Goal: Book appointment/travel/reservation

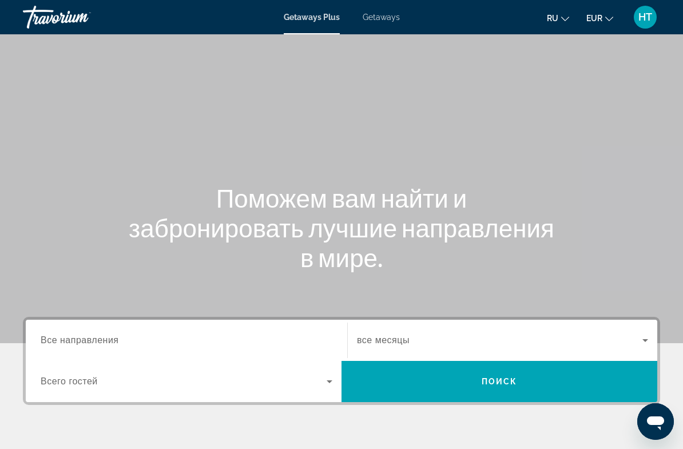
click at [381, 18] on span "Getaways" at bounding box center [380, 17] width 37 height 9
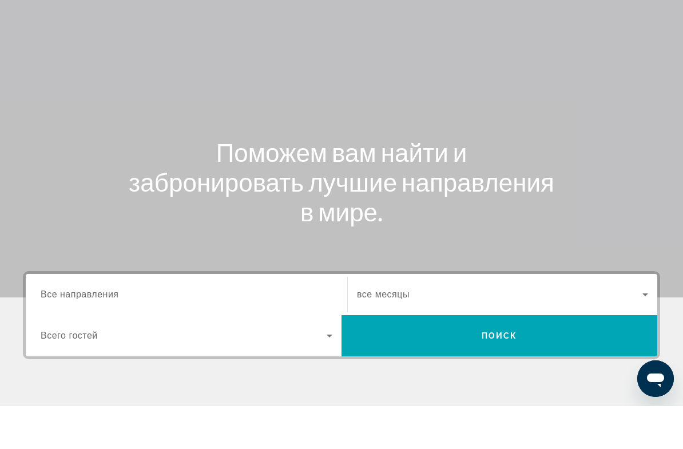
click at [111, 332] on span "Все направления" at bounding box center [80, 337] width 78 height 10
click at [111, 331] on input "Destination Все направления" at bounding box center [187, 338] width 292 height 14
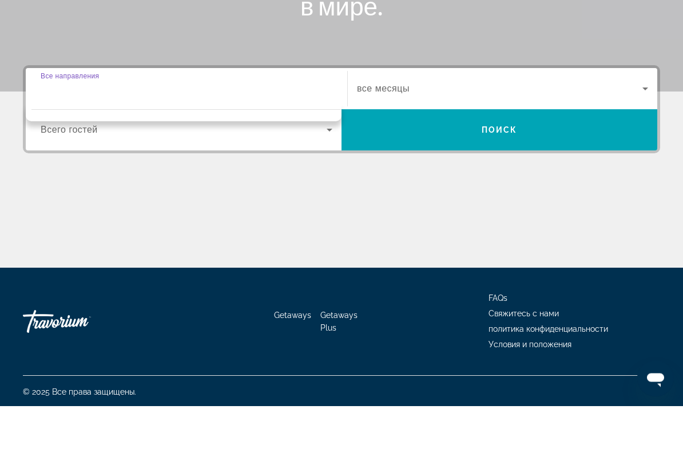
scroll to position [210, 0]
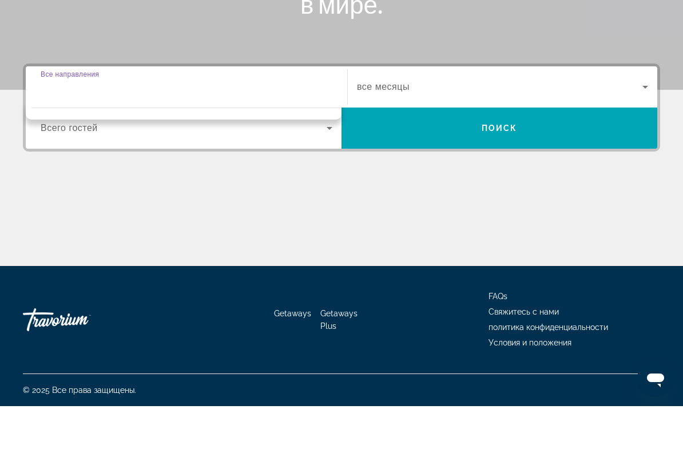
click at [153, 123] on input "Destination Все направления" at bounding box center [187, 130] width 292 height 14
click at [95, 123] on input "Destination Все направления" at bounding box center [187, 130] width 292 height 14
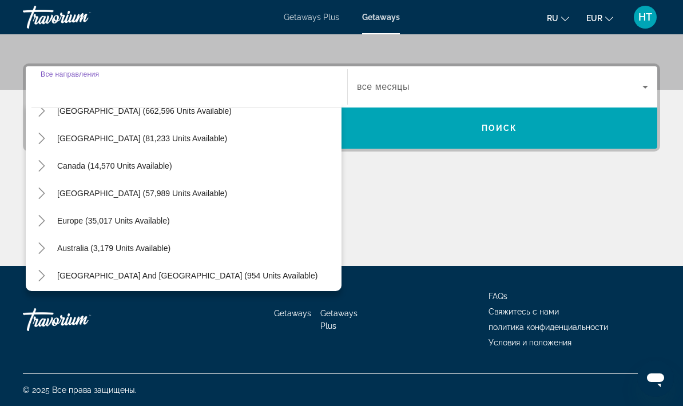
scroll to position [49, 0]
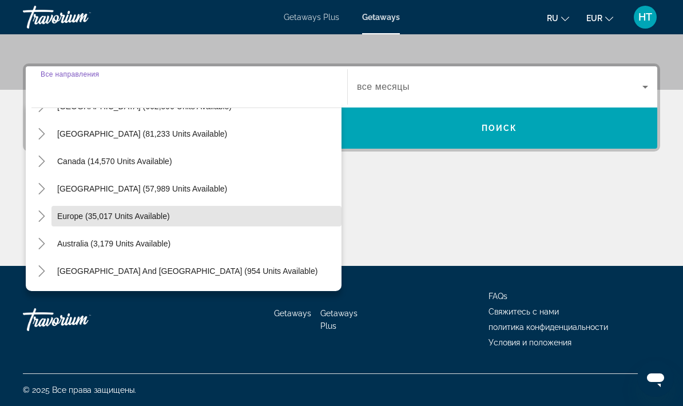
click at [156, 220] on span "Europe (35,017 units available)" at bounding box center [113, 216] width 113 height 9
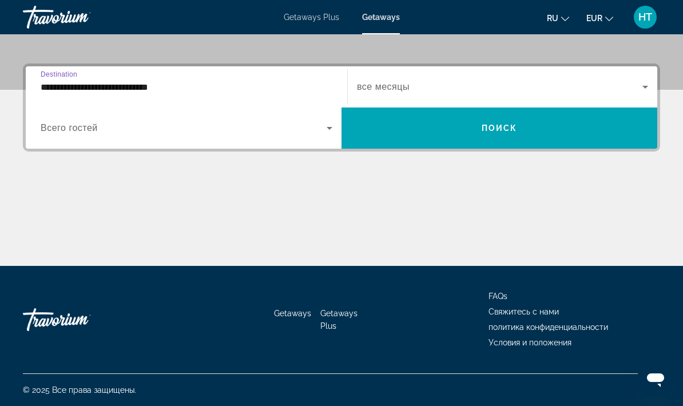
click at [163, 93] on input "**********" at bounding box center [187, 88] width 292 height 14
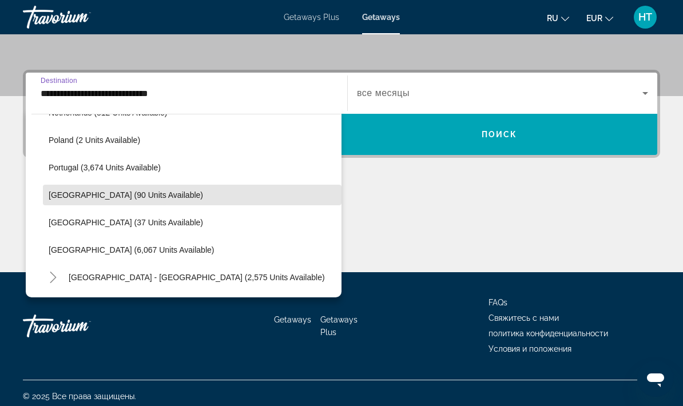
scroll to position [521, 0]
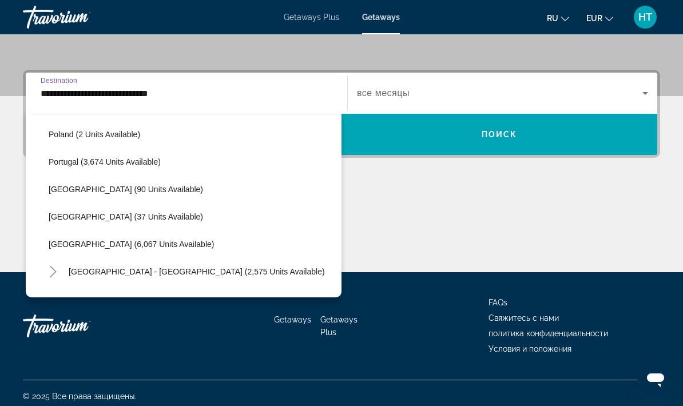
click at [145, 248] on span "Spain (6,067 units available)" at bounding box center [131, 244] width 165 height 9
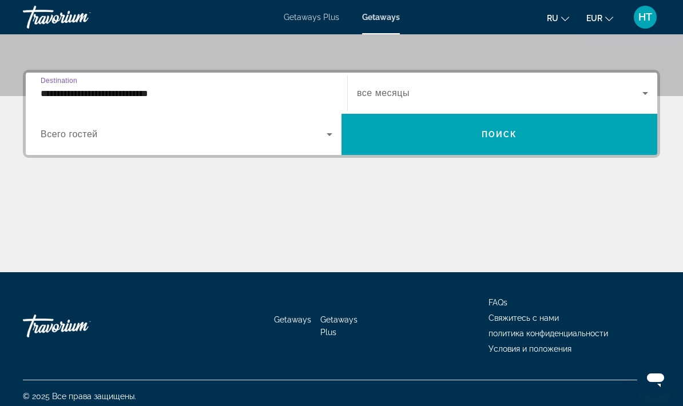
type input "**********"
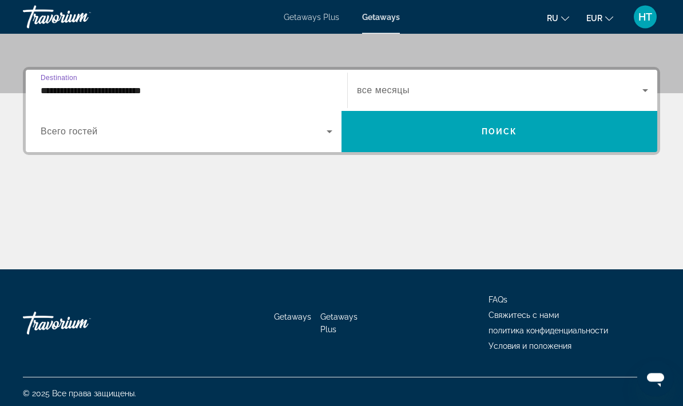
scroll to position [253, 0]
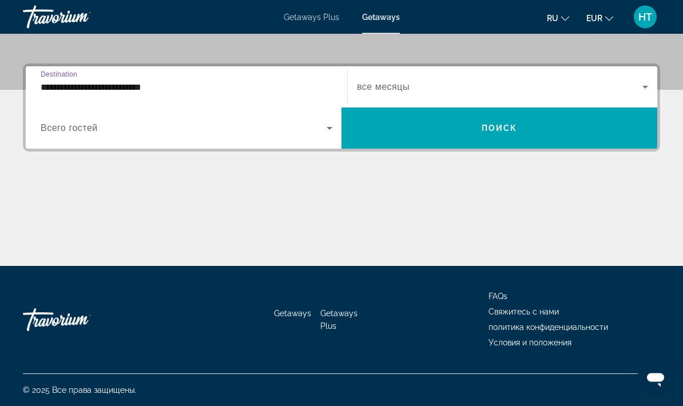
click at [321, 132] on span "Search widget" at bounding box center [184, 129] width 286 height 14
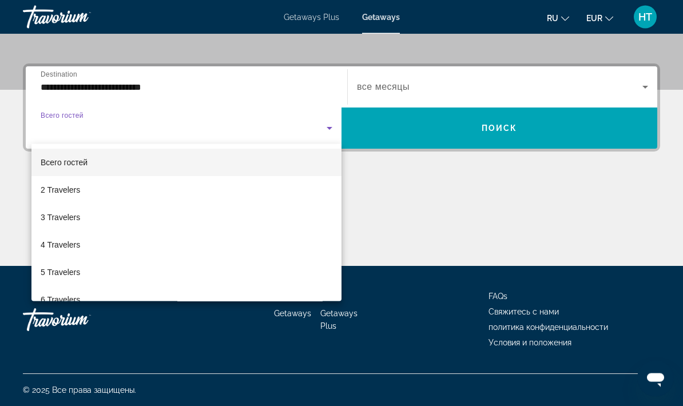
scroll to position [253, 0]
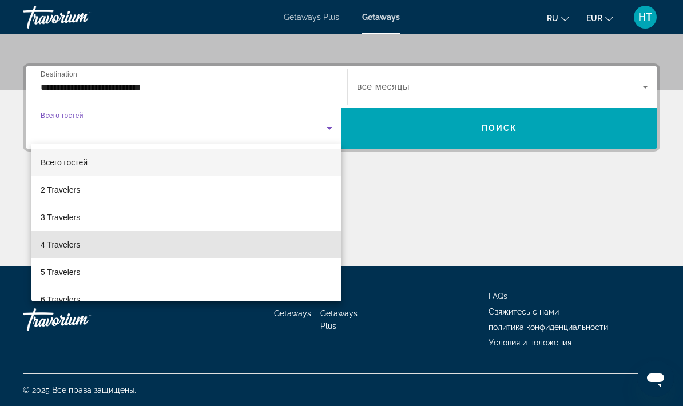
click at [83, 251] on mat-option "4 Travelers" at bounding box center [186, 244] width 310 height 27
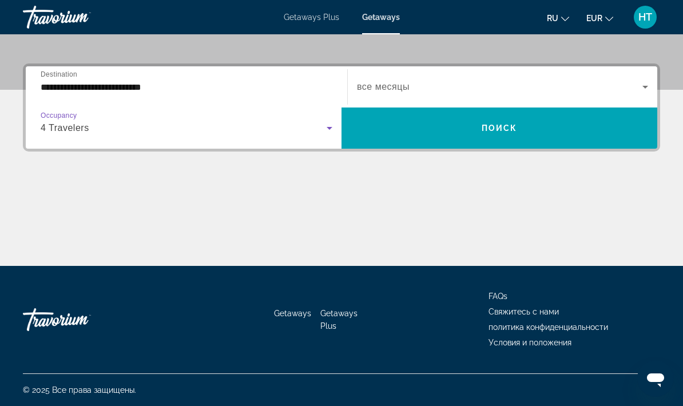
click at [638, 89] on span "Search widget" at bounding box center [499, 87] width 285 height 14
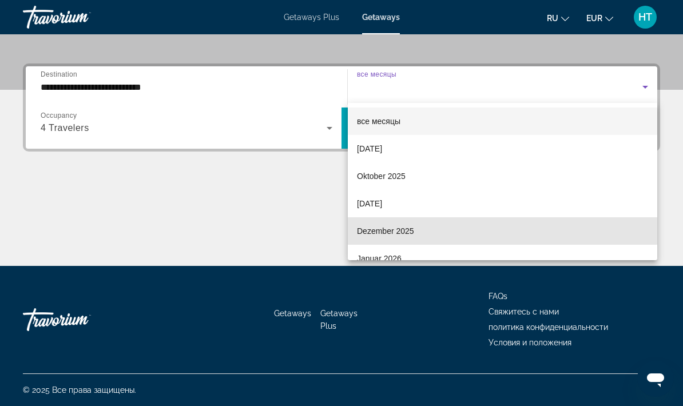
click at [411, 228] on span "Dezember 2025" at bounding box center [385, 231] width 57 height 14
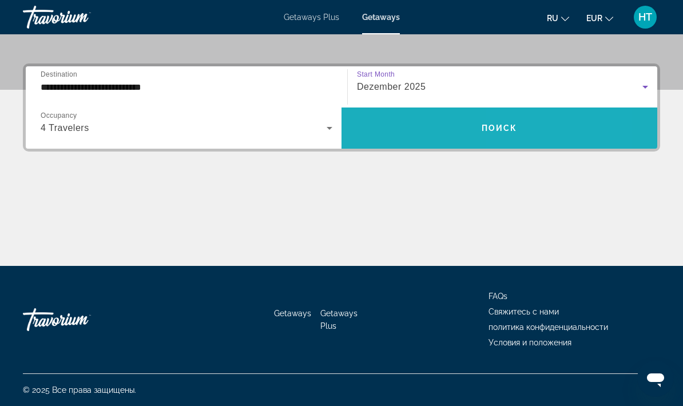
click at [547, 129] on span "Search widget" at bounding box center [499, 127] width 316 height 27
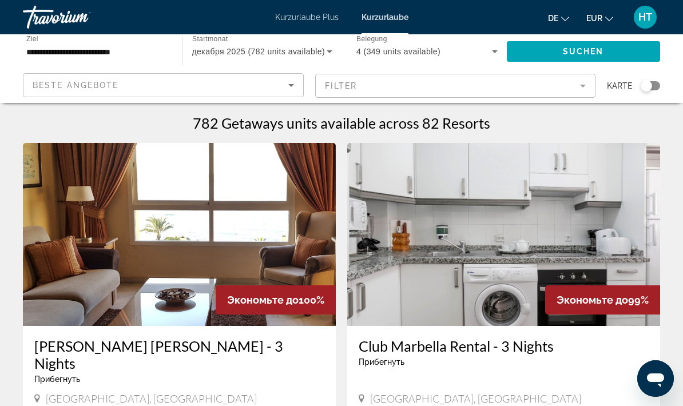
click at [294, 82] on icon "Sortieren nach" at bounding box center [291, 85] width 14 height 14
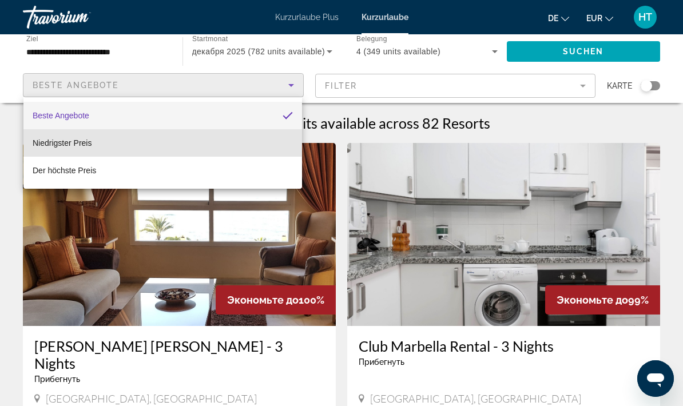
click at [244, 145] on mat-option "Niedrigster Preis" at bounding box center [162, 142] width 278 height 27
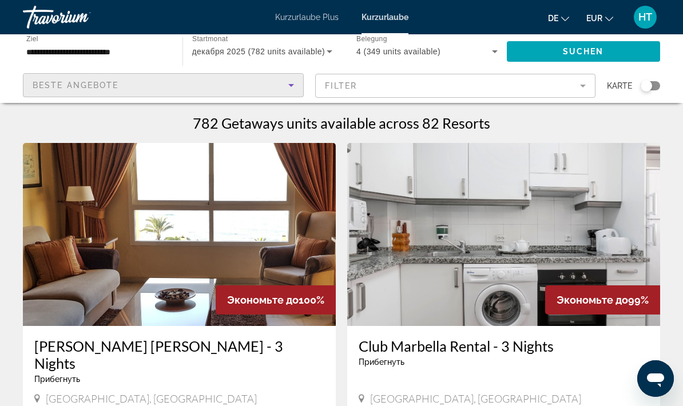
click at [583, 79] on mat-form-field "Filter" at bounding box center [455, 86] width 281 height 24
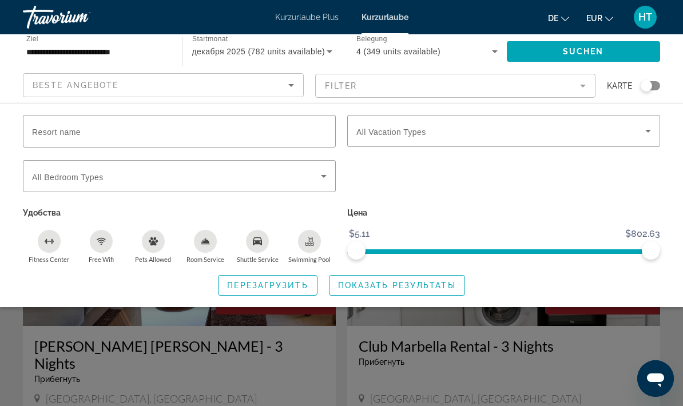
click at [632, 136] on span "Such-Widget" at bounding box center [500, 131] width 289 height 14
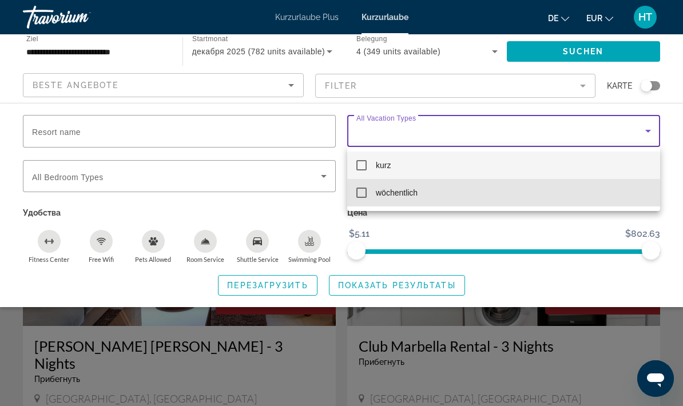
click at [431, 195] on mat-option "wöchentlich" at bounding box center [503, 192] width 313 height 27
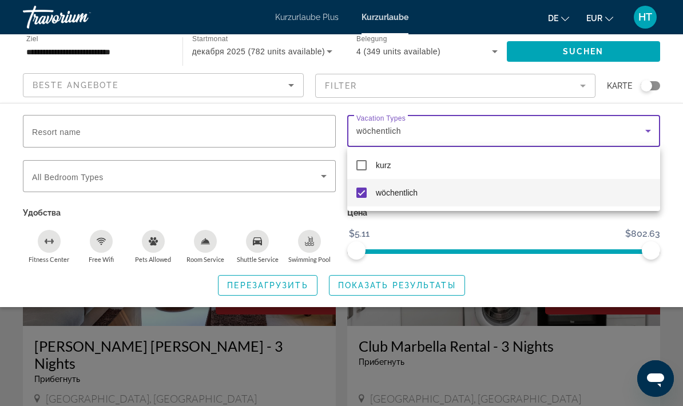
click at [322, 176] on div at bounding box center [341, 203] width 683 height 406
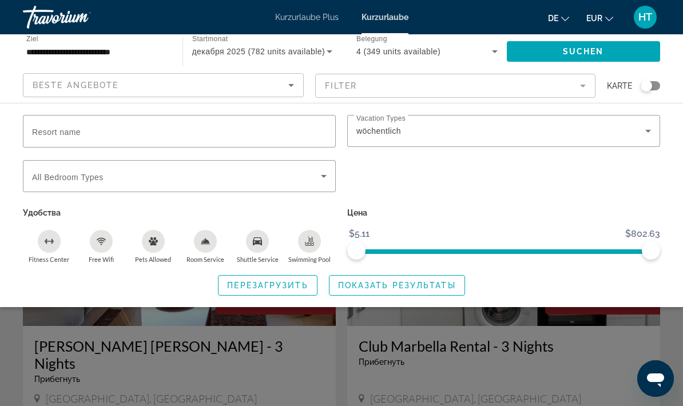
click at [317, 178] on icon "Such-Widget" at bounding box center [324, 176] width 14 height 14
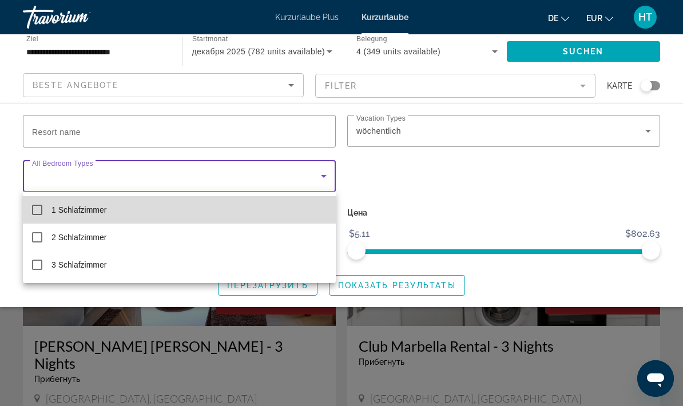
click at [312, 210] on mat-option "1 Schlafzimmer" at bounding box center [179, 209] width 313 height 27
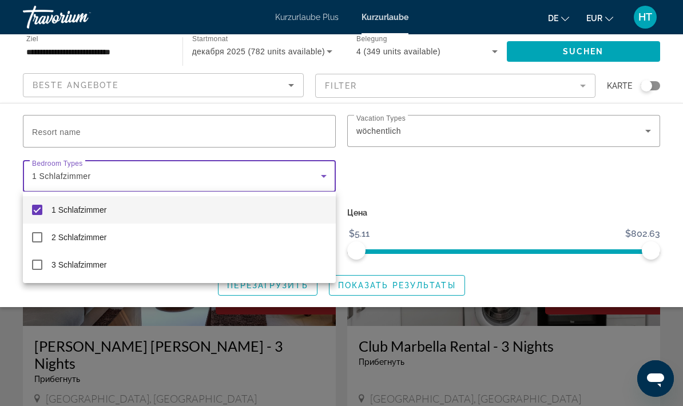
click at [423, 284] on div at bounding box center [341, 203] width 683 height 406
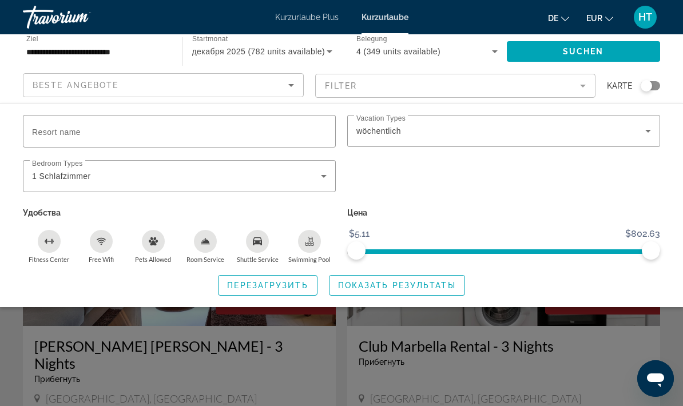
click at [389, 17] on font "Kurzurlaube" at bounding box center [384, 17] width 47 height 9
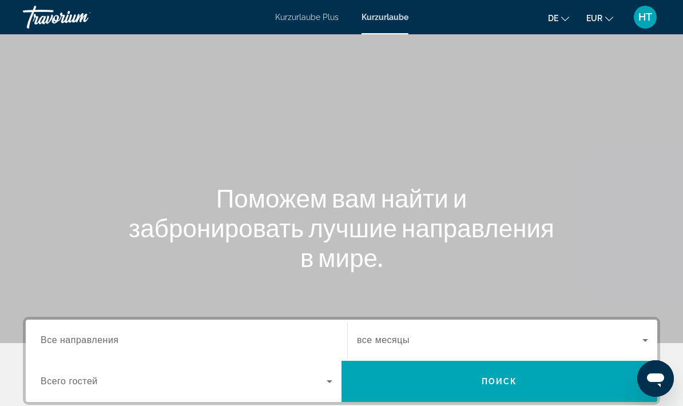
click at [256, 343] on input "Destination Все направления" at bounding box center [187, 341] width 292 height 14
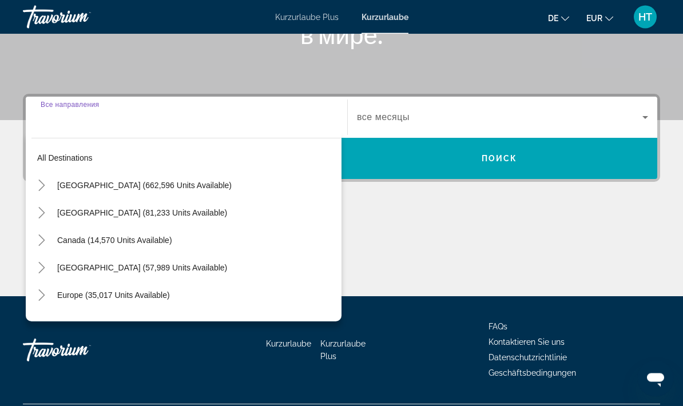
scroll to position [253, 0]
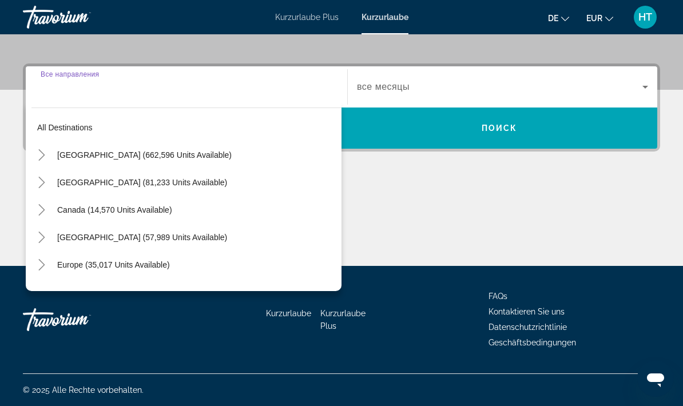
click at [134, 267] on span "Europe (35,017 units available)" at bounding box center [113, 264] width 113 height 9
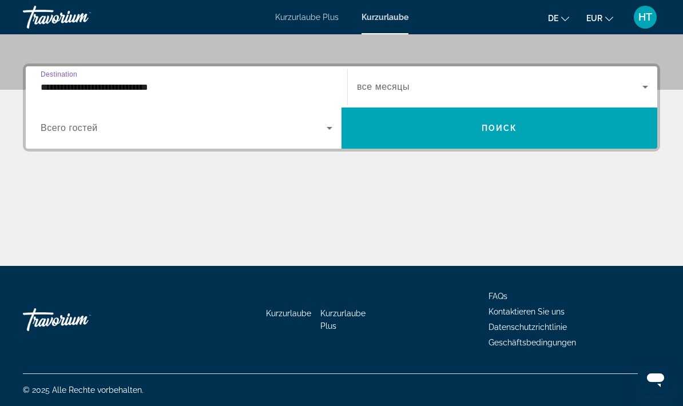
click at [213, 89] on input "**********" at bounding box center [187, 88] width 292 height 14
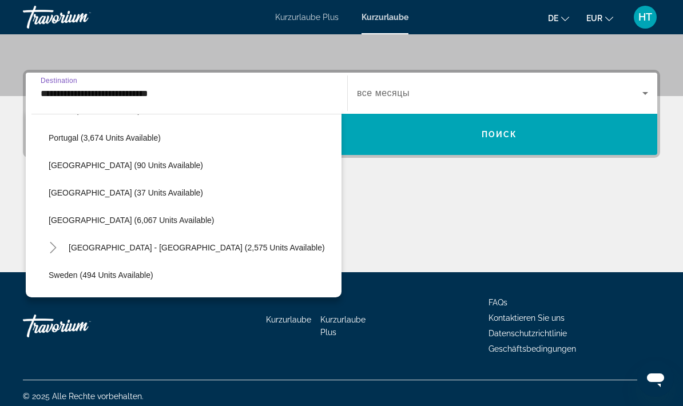
scroll to position [561, 0]
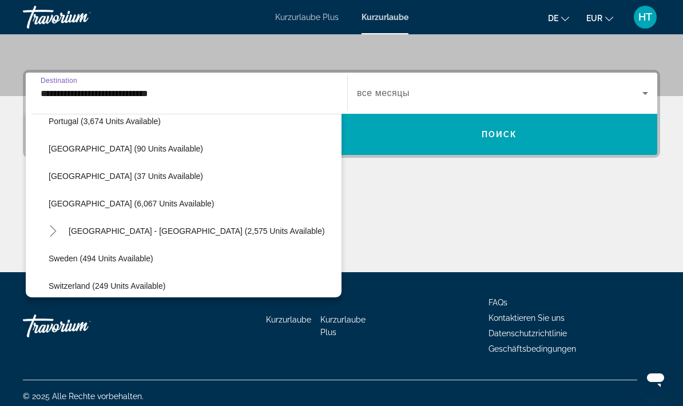
click at [138, 209] on span "Search widget" at bounding box center [192, 203] width 298 height 27
type input "**********"
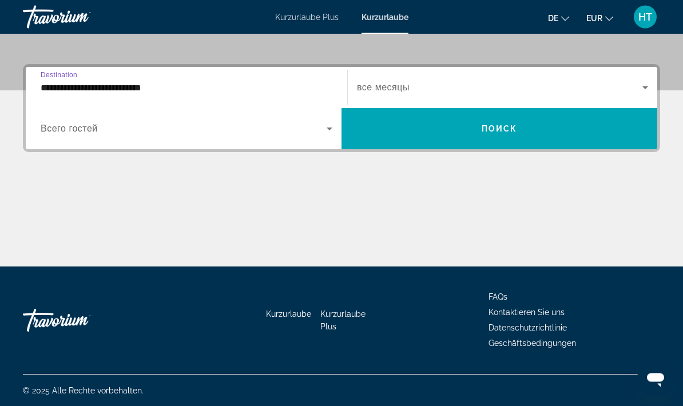
scroll to position [253, 0]
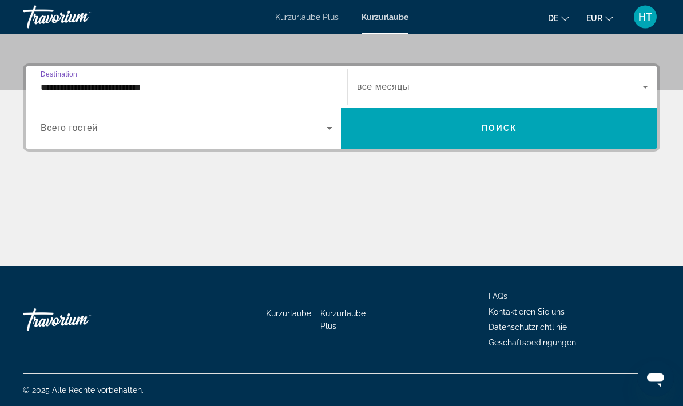
click at [322, 129] on icon "Search widget" at bounding box center [329, 129] width 14 height 14
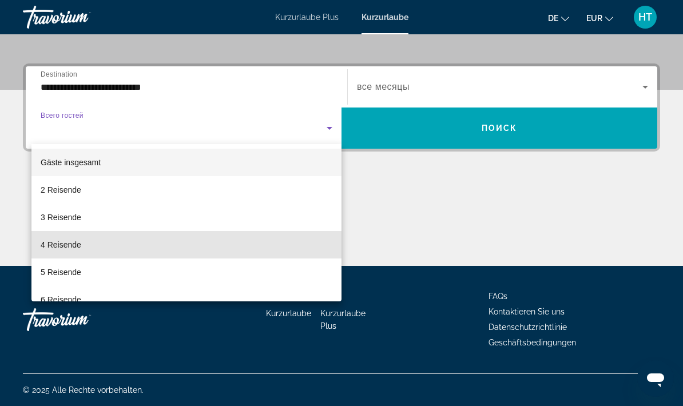
click at [82, 248] on mat-option "4 Reisende" at bounding box center [186, 244] width 310 height 27
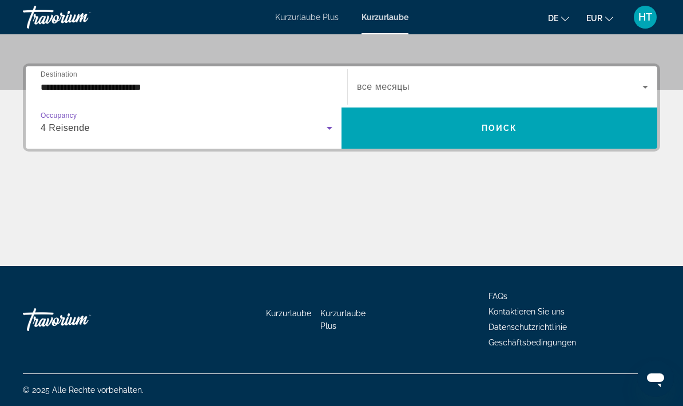
click at [627, 86] on span "Search widget" at bounding box center [499, 87] width 285 height 14
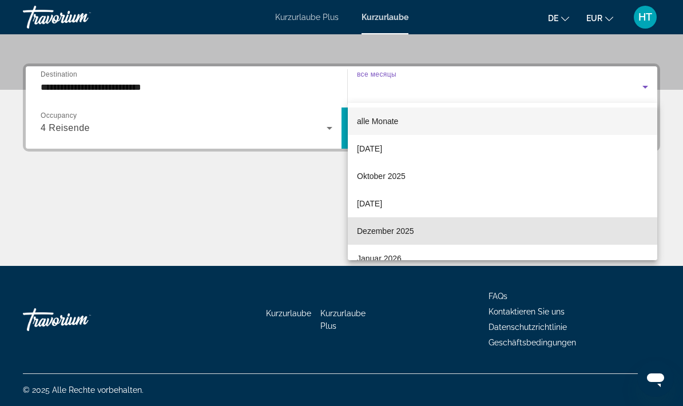
click at [410, 233] on font "Dezember 2025" at bounding box center [385, 230] width 57 height 9
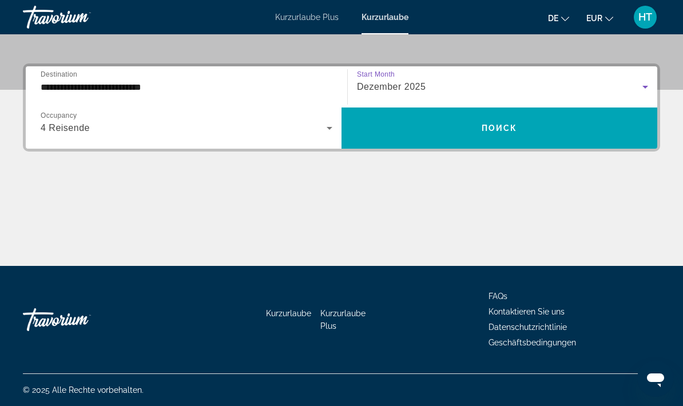
click at [540, 126] on span "Search widget" at bounding box center [499, 127] width 316 height 27
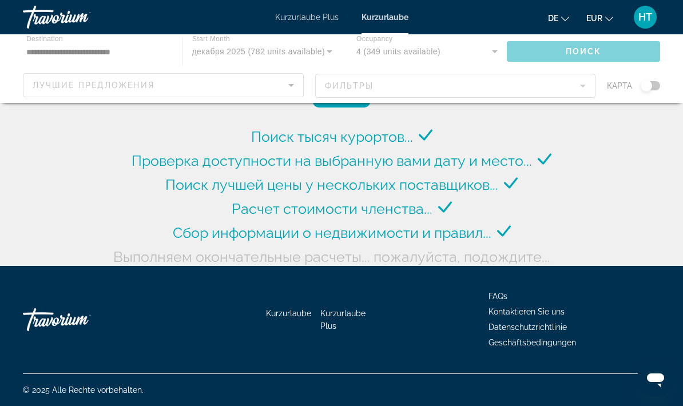
scroll to position [46, 0]
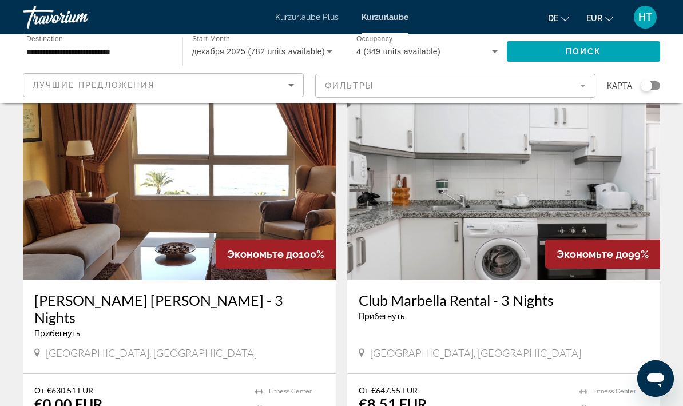
click at [579, 89] on mat-form-field "Фильтры" at bounding box center [455, 86] width 281 height 24
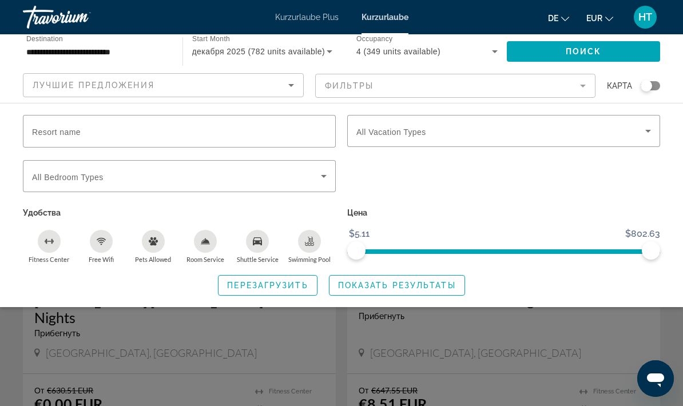
click at [652, 130] on icon "Search widget" at bounding box center [648, 131] width 14 height 14
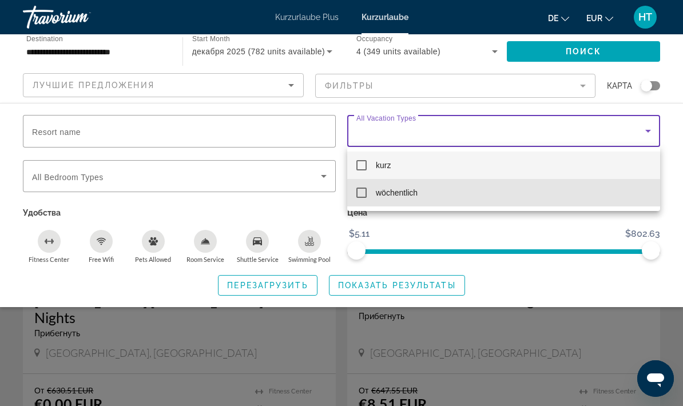
click at [416, 194] on font "wöchentlich" at bounding box center [397, 192] width 42 height 9
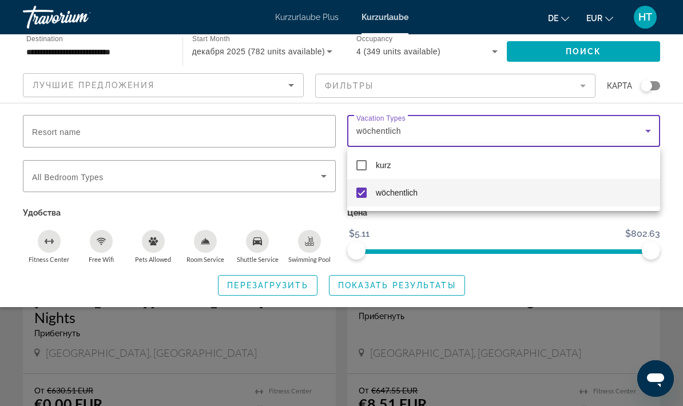
click at [374, 280] on div at bounding box center [341, 203] width 683 height 406
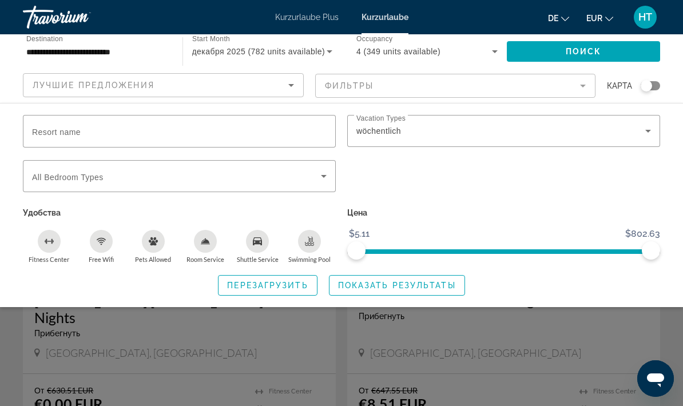
click at [286, 82] on icon "Sort by" at bounding box center [291, 85] width 14 height 14
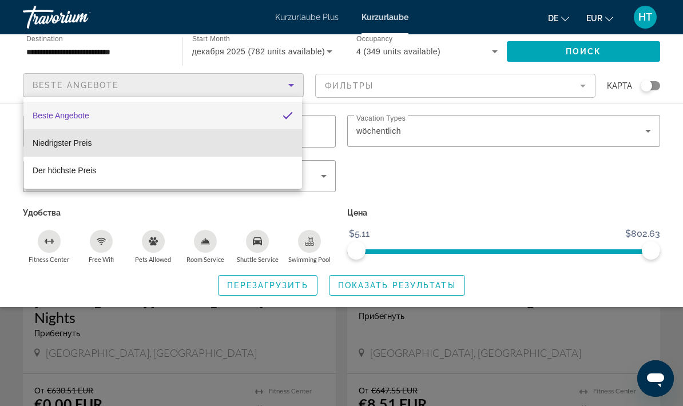
click at [200, 150] on mat-option "Niedrigster Preis" at bounding box center [162, 142] width 278 height 27
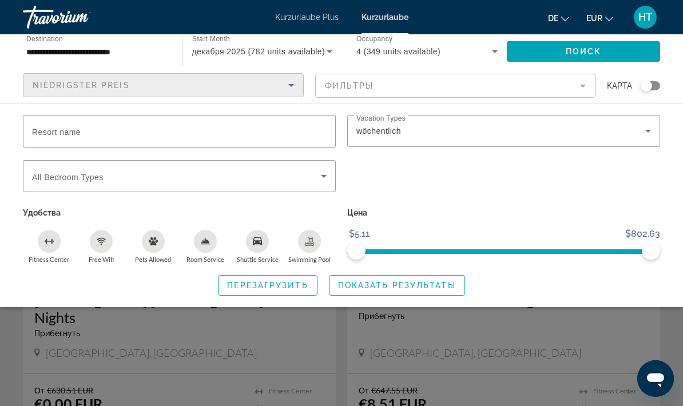
click at [421, 287] on span "Показать результаты" at bounding box center [397, 285] width 118 height 9
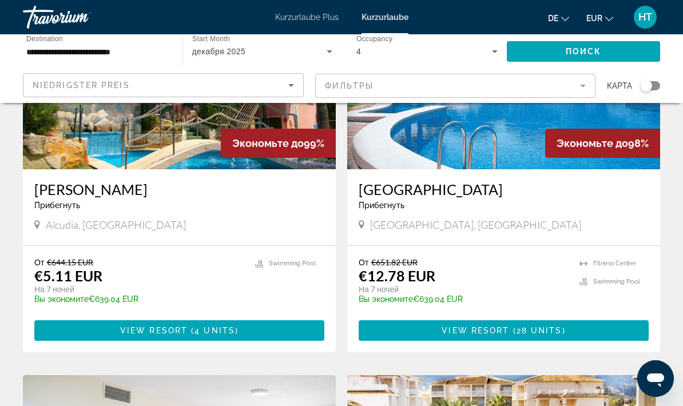
scroll to position [151, 0]
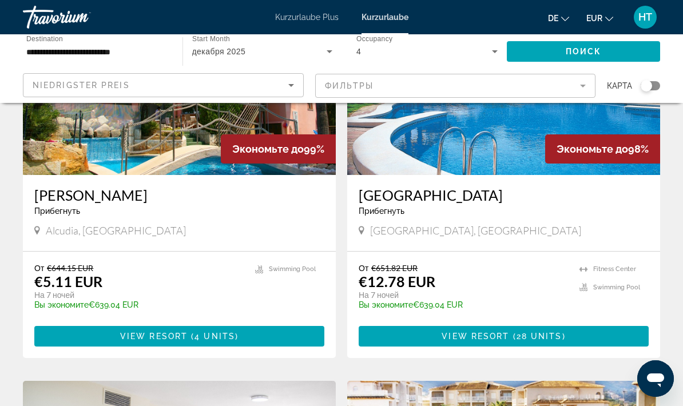
click at [494, 332] on span "View Resort" at bounding box center [474, 336] width 67 height 9
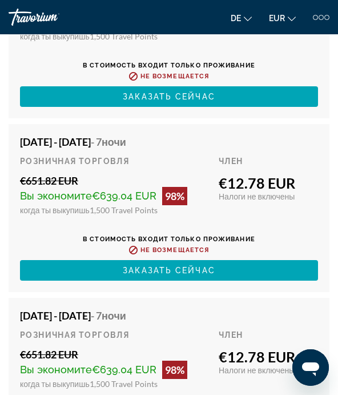
scroll to position [2498, 0]
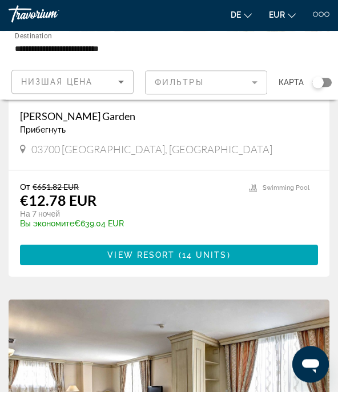
scroll to position [1376, 0]
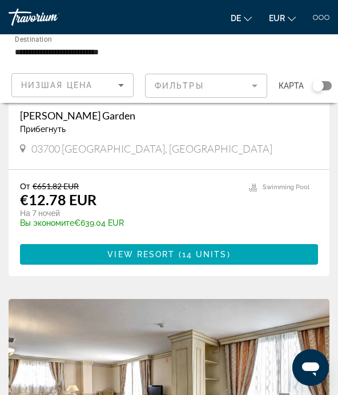
click at [174, 256] on span "View Resort" at bounding box center [140, 254] width 67 height 9
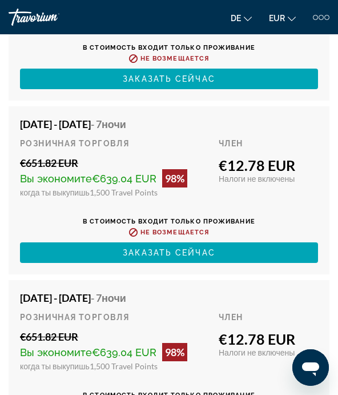
scroll to position [2517, 0]
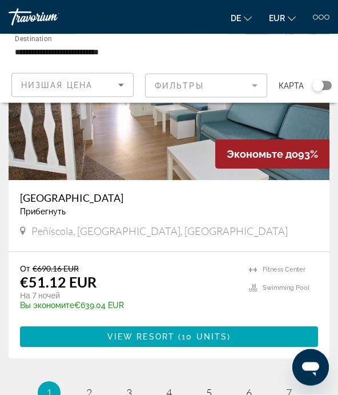
scroll to position [4380, 0]
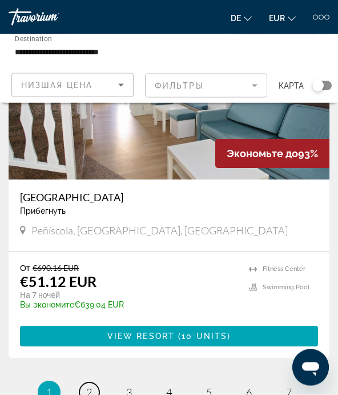
click at [95, 383] on link "page 2" at bounding box center [89, 393] width 20 height 20
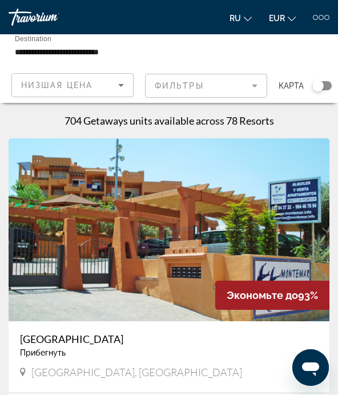
click at [258, 86] on mat-form-field "Фильтры" at bounding box center [206, 86] width 122 height 24
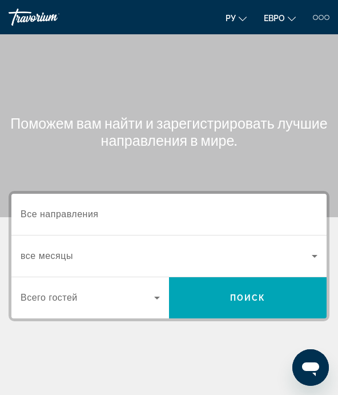
click at [265, 217] on input "Место назначения Все направления" at bounding box center [169, 215] width 297 height 14
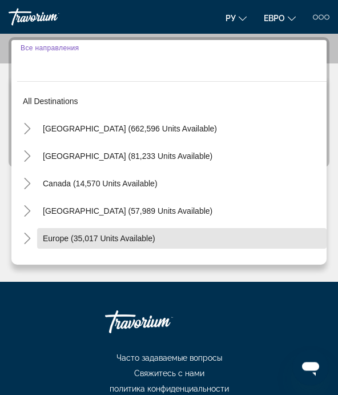
scroll to position [154, 0]
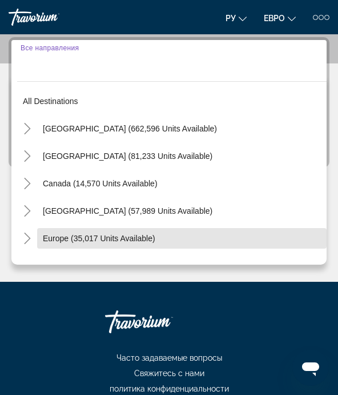
click at [136, 242] on span "Europe (35,017 units available)" at bounding box center [99, 238] width 113 height 9
type input "**********"
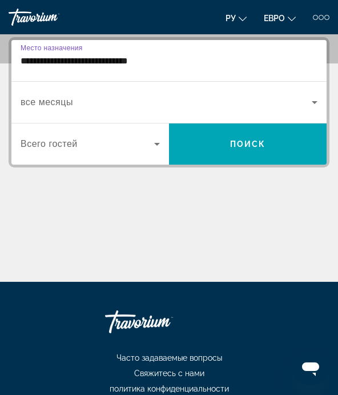
click at [337, 89] on div "**********" at bounding box center [169, 159] width 338 height 245
click at [308, 102] on span "Виджет поиска" at bounding box center [167, 102] width 292 height 14
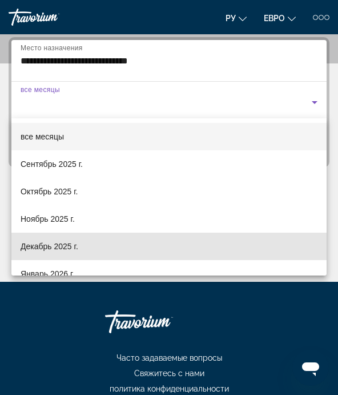
click at [90, 248] on mat-option "Декабрь 2025 г." at bounding box center [169, 246] width 316 height 27
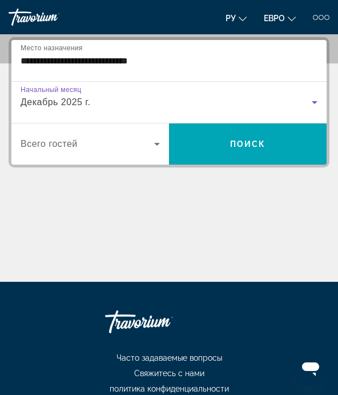
click at [164, 144] on icon "Виджет поиска" at bounding box center [157, 144] width 14 height 14
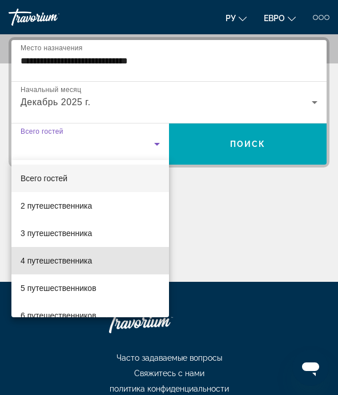
click at [92, 266] on span "4 путешественника" at bounding box center [56, 261] width 71 height 14
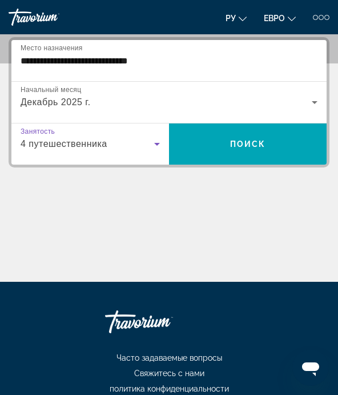
click at [250, 144] on font "Поиск" at bounding box center [248, 144] width 36 height 9
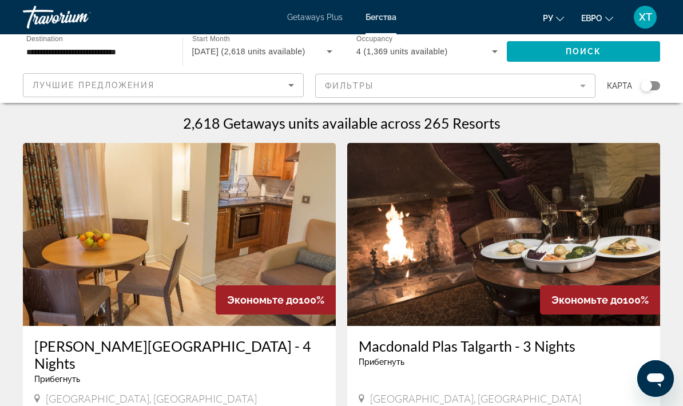
click at [314, 19] on font "Getaways Plus" at bounding box center [314, 17] width 55 height 9
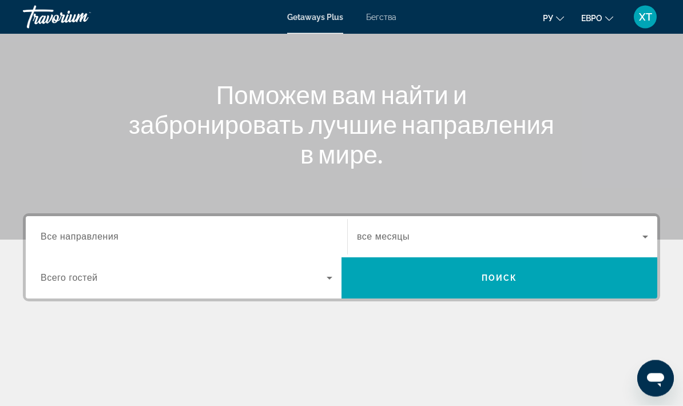
click at [228, 238] on input "Destination Все направления" at bounding box center [187, 238] width 292 height 14
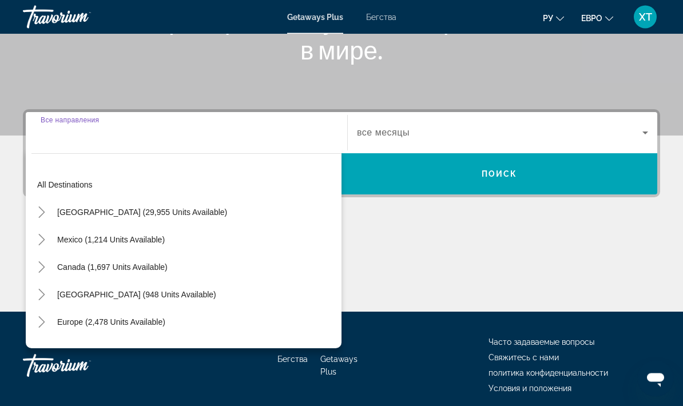
scroll to position [208, 0]
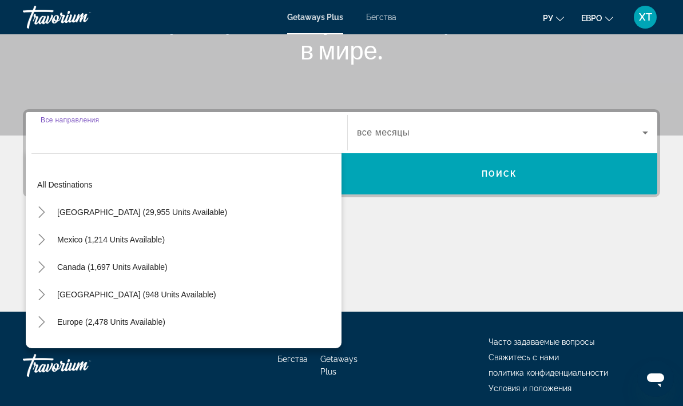
click at [127, 322] on span "Europe (2,478 units available)" at bounding box center [111, 321] width 108 height 9
type input "**********"
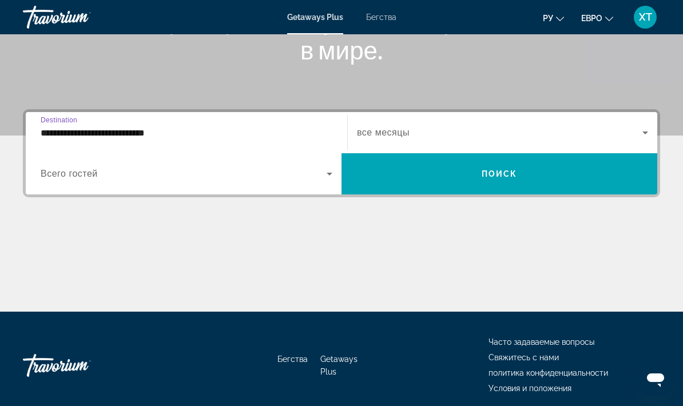
click at [330, 174] on icon "Search widget" at bounding box center [329, 174] width 6 height 3
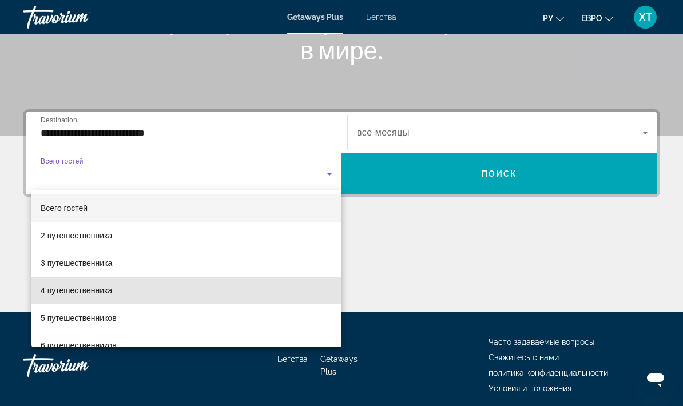
click at [121, 294] on mat-option "4 путешественника" at bounding box center [186, 290] width 310 height 27
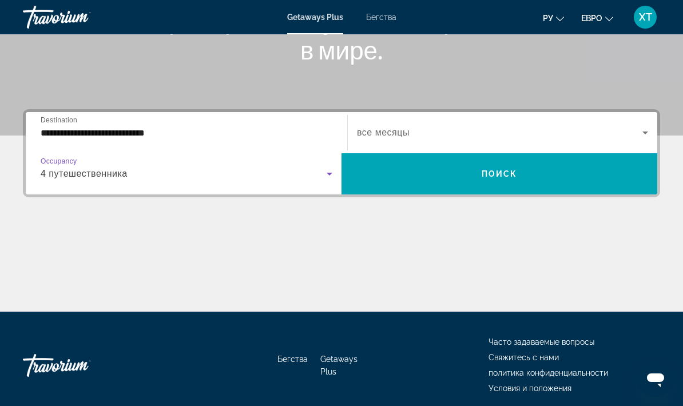
click at [338, 136] on span "Search widget" at bounding box center [499, 133] width 285 height 14
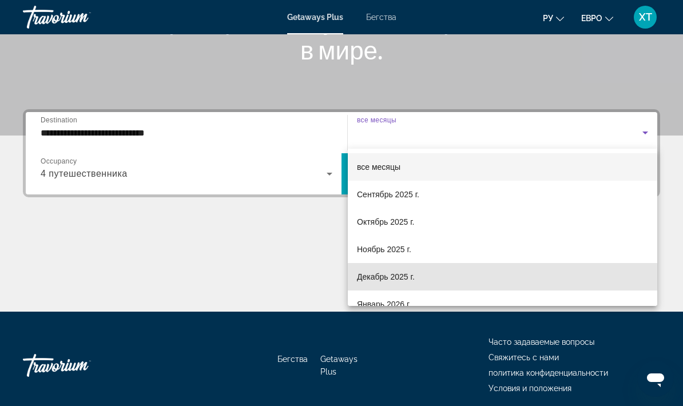
click at [338, 275] on font "Декабрь 2025 г." at bounding box center [386, 276] width 58 height 9
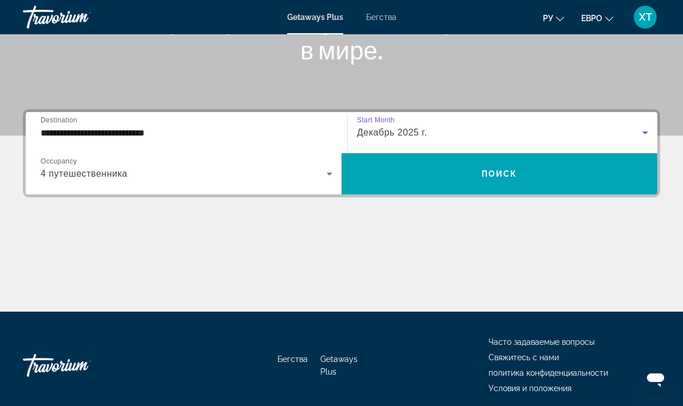
click at [338, 171] on span "Search widget" at bounding box center [499, 173] width 316 height 27
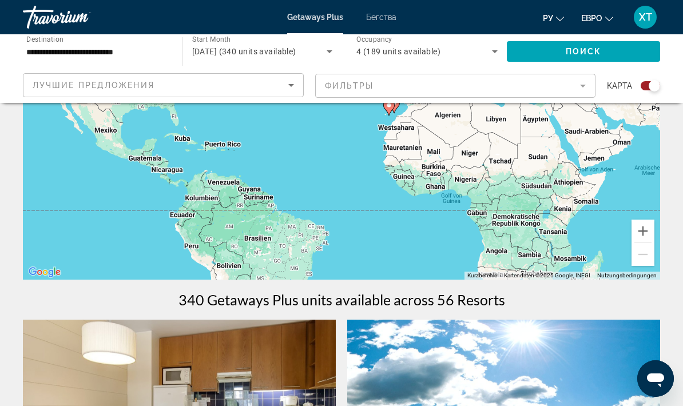
scroll to position [177, 0]
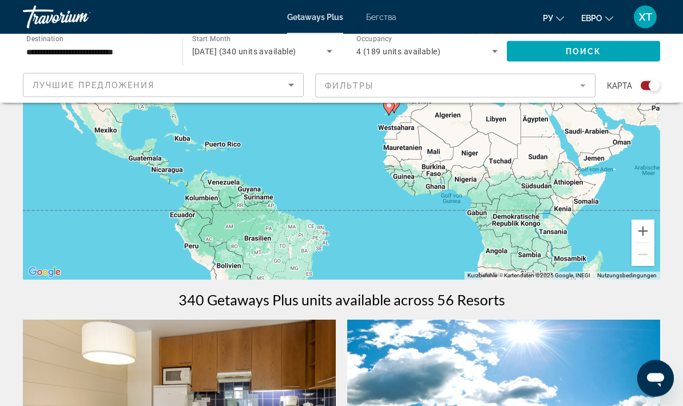
click at [74, 53] on input "**********" at bounding box center [96, 52] width 141 height 14
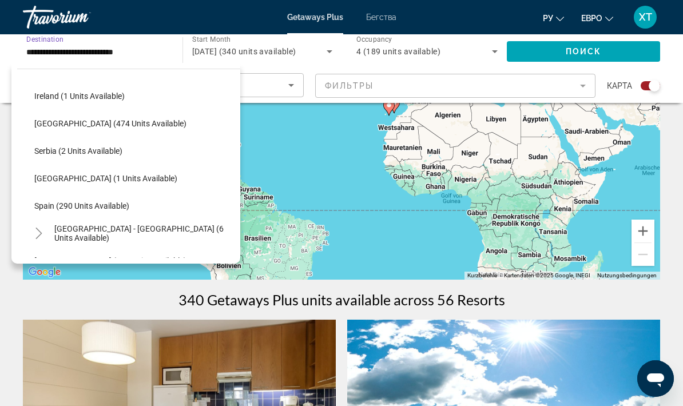
scroll to position [416, 0]
click at [112, 207] on span "Spain (290 units available)" at bounding box center [81, 205] width 95 height 9
type input "**********"
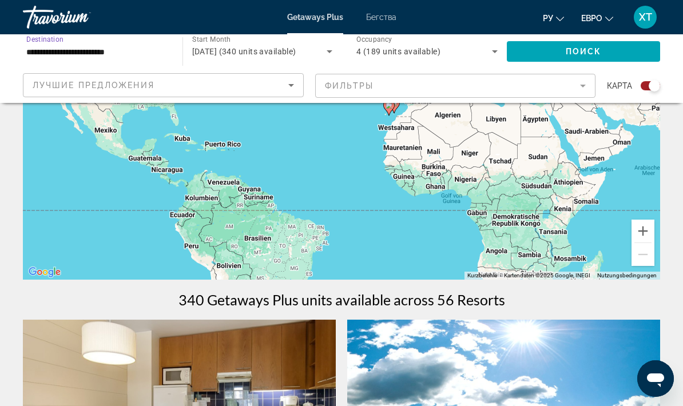
click at [293, 85] on icon "Sort by" at bounding box center [291, 85] width 14 height 14
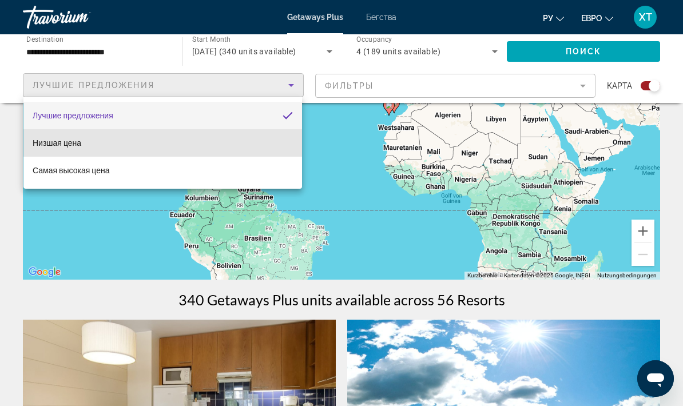
click at [169, 147] on mat-option "Низшая цена" at bounding box center [162, 142] width 278 height 27
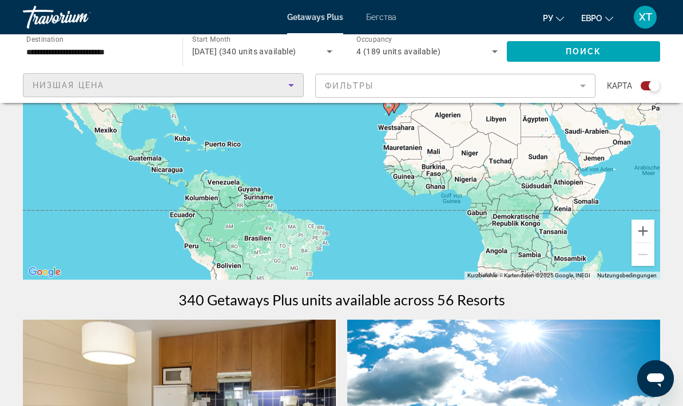
click at [338, 53] on span "Поиск" at bounding box center [583, 51] width 36 height 9
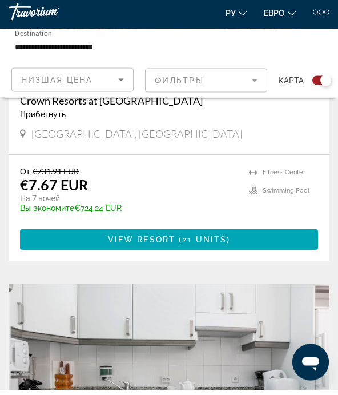
scroll to position [479, 0]
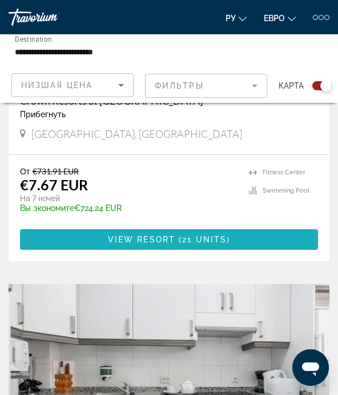
click at [170, 237] on span "View Resort" at bounding box center [141, 239] width 67 height 9
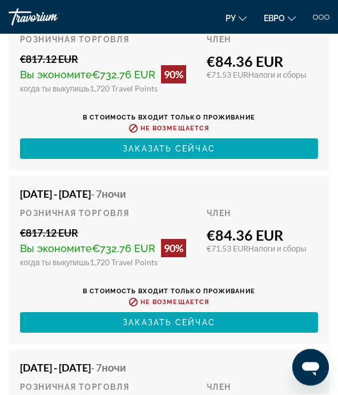
scroll to position [4400, 0]
